Goal: Task Accomplishment & Management: Use online tool/utility

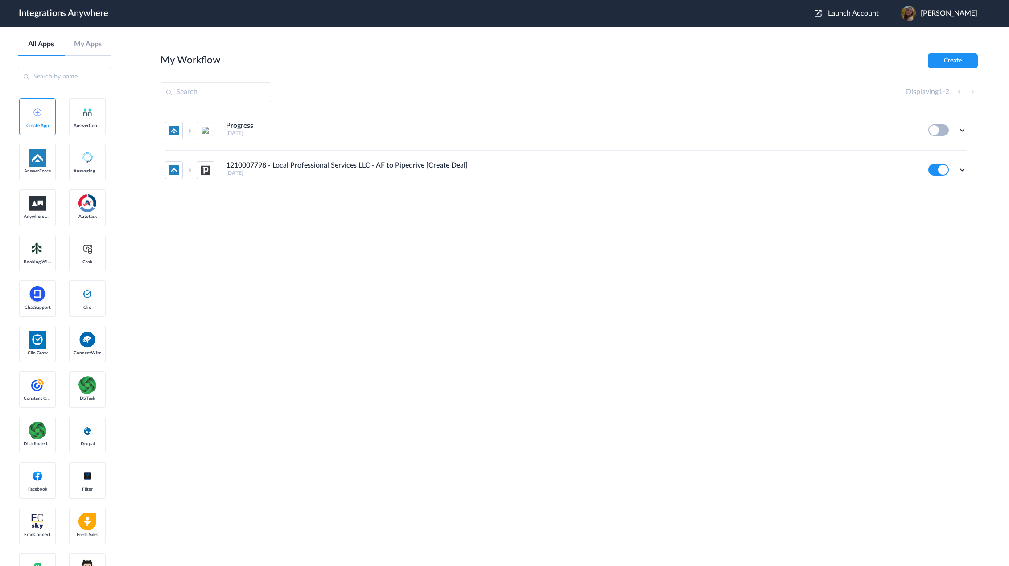
click at [0, 259] on aside "All Apps My Apps Create App AnswerConnect AnswerForce Answering Service Anywher…" at bounding box center [64, 296] width 129 height 539
click at [853, 11] on span "Launch Account" at bounding box center [853, 13] width 51 height 7
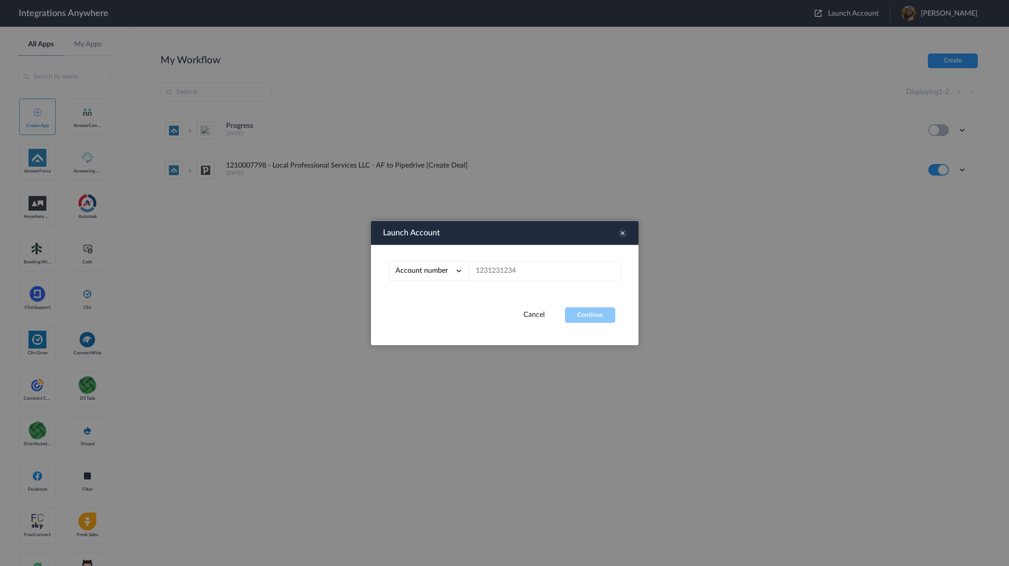
click at [625, 232] on icon at bounding box center [623, 234] width 10 height 10
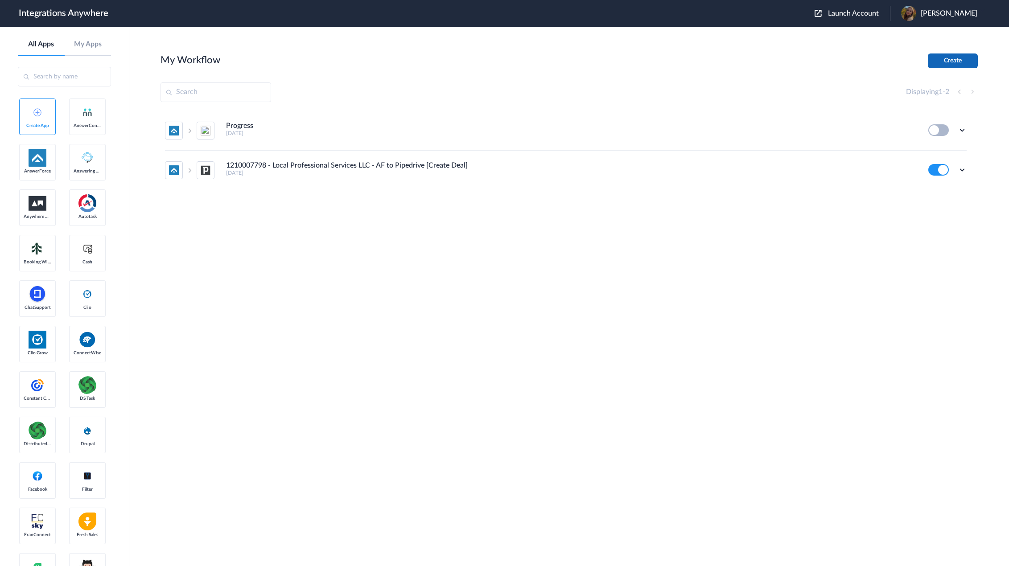
click at [963, 55] on button "Create" at bounding box center [953, 60] width 50 height 15
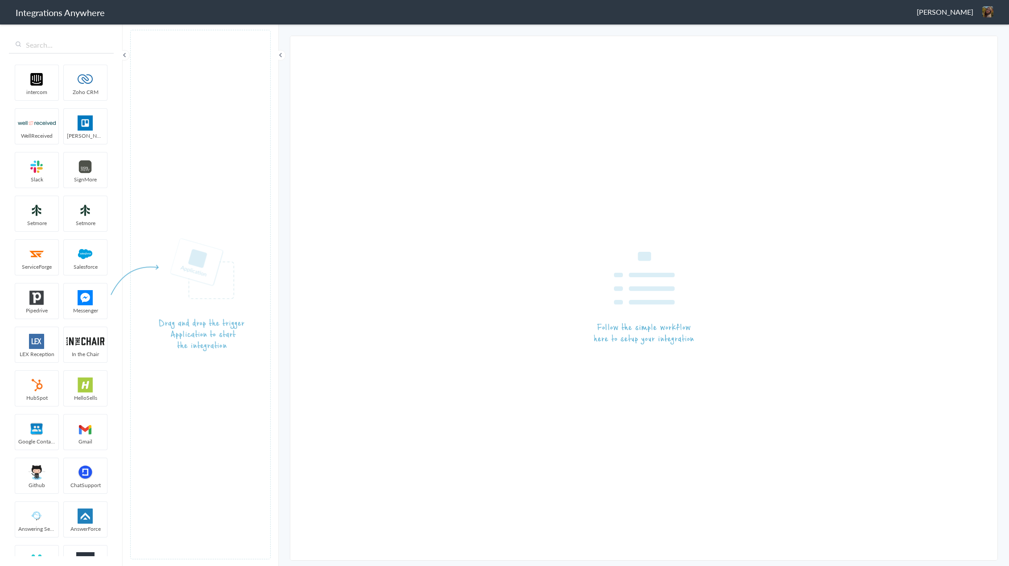
drag, startPoint x: 82, startPoint y: 202, endPoint x: 74, endPoint y: 168, distance: 34.8
click at [82, 202] on ul "intercom Zoho CRM WellReceived [PERSON_NAME] [PERSON_NAME] SignMore Setmore Set…" at bounding box center [61, 308] width 104 height 495
click at [51, 43] on input "text" at bounding box center [61, 45] width 105 height 17
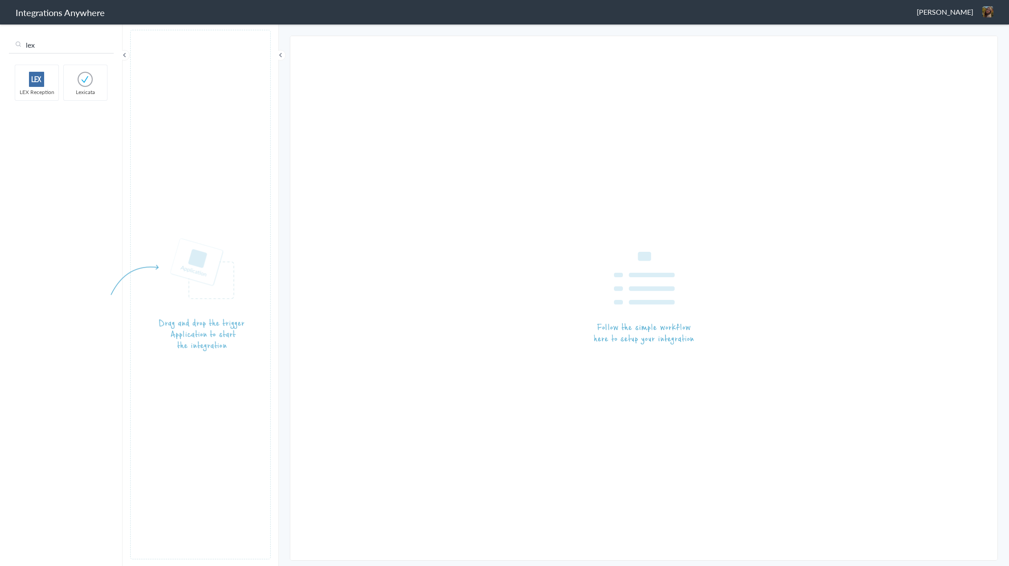
type input "lex"
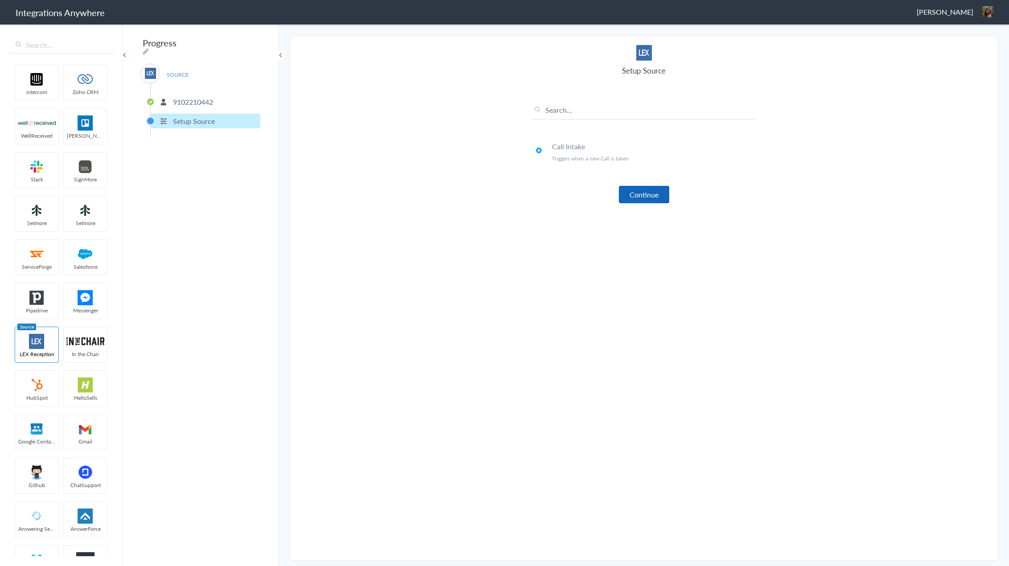
click at [638, 193] on button "Continue" at bounding box center [644, 194] width 50 height 17
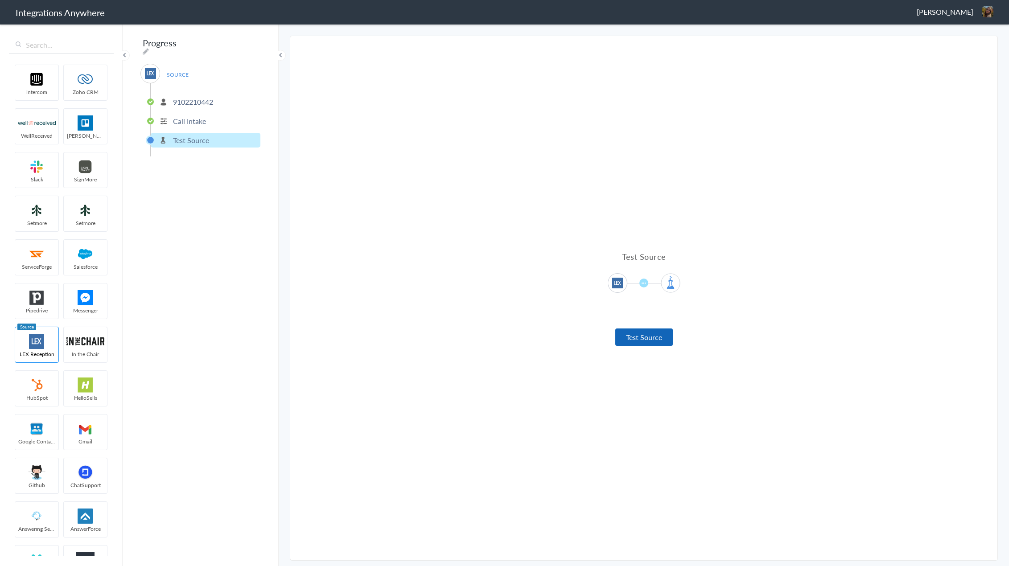
click at [648, 340] on button "Test Source" at bounding box center [644, 337] width 58 height 17
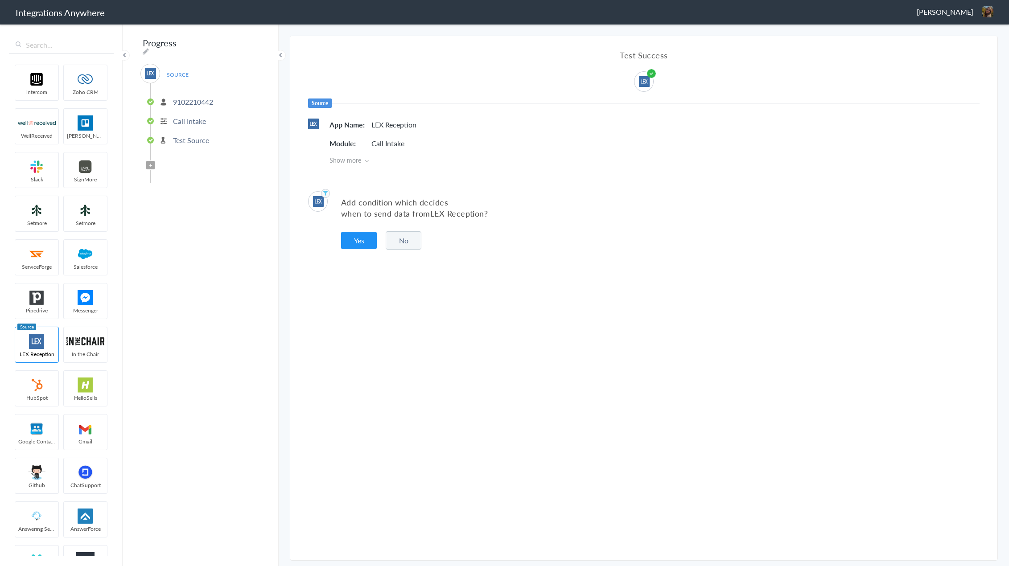
click at [393, 242] on button "No" at bounding box center [404, 240] width 36 height 18
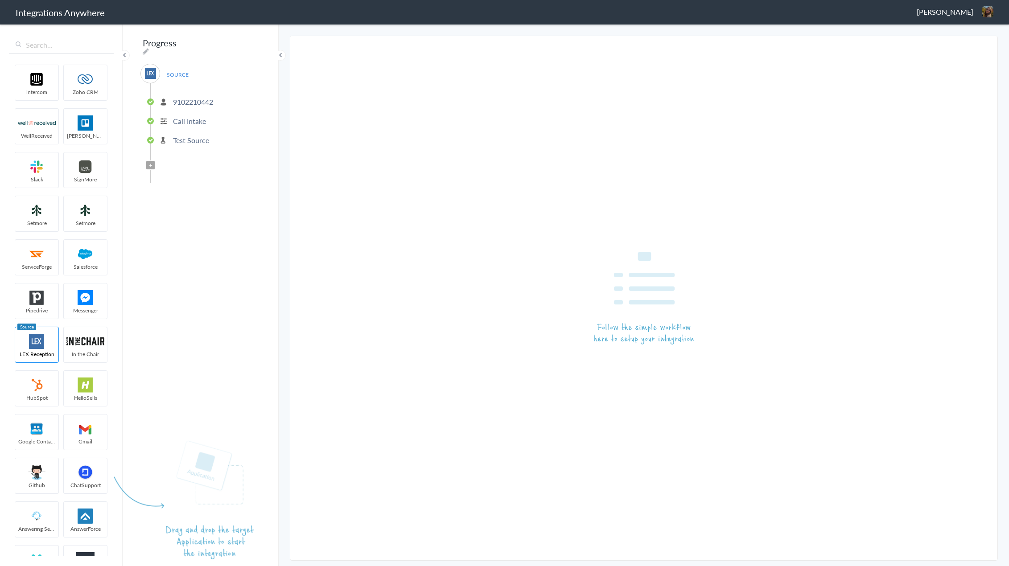
click at [637, 341] on img at bounding box center [644, 298] width 100 height 93
click at [68, 47] on input "text" at bounding box center [61, 45] width 105 height 17
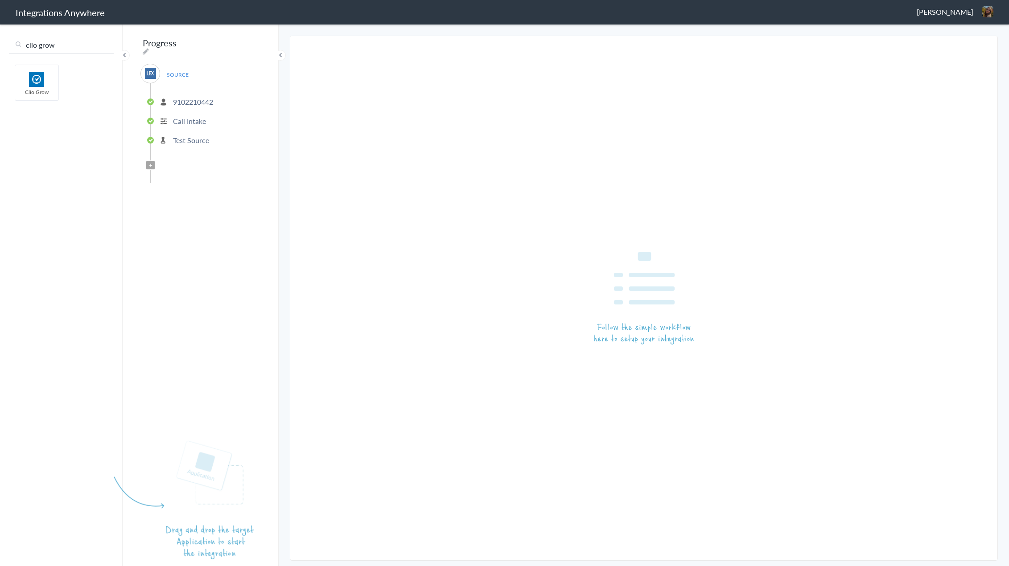
type input "clio grow"
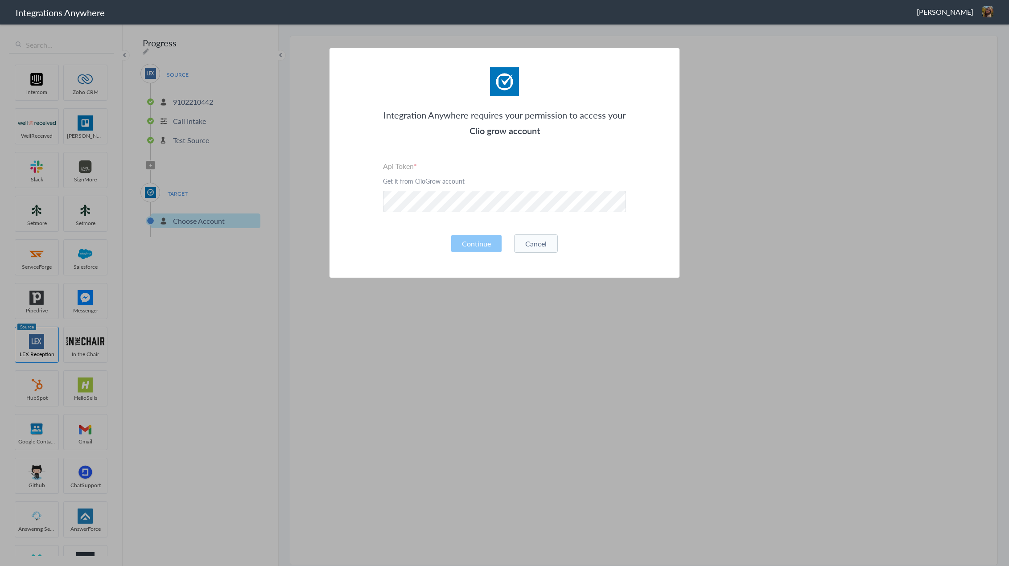
click at [0, 339] on section "Integration Anywhere requires your permission to access your Clio grow account …" at bounding box center [504, 283] width 1009 height 566
click at [78, 280] on section "Integration Anywhere requires your permission to access your Clio grow account …" at bounding box center [504, 283] width 1009 height 566
click at [66, 202] on section "Integration Anywhere requires your permission to access your Clio grow account …" at bounding box center [504, 283] width 1009 height 566
